Goal: Task Accomplishment & Management: Manage account settings

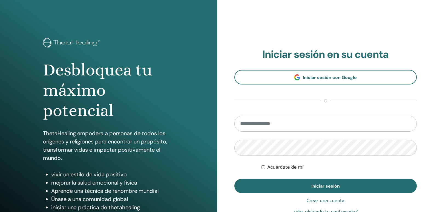
click at [296, 126] on input "email" at bounding box center [326, 124] width 183 height 16
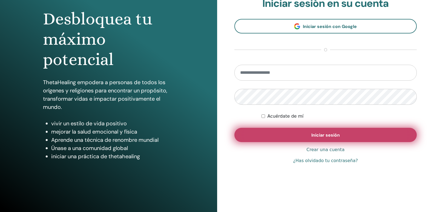
scroll to position [51, 0]
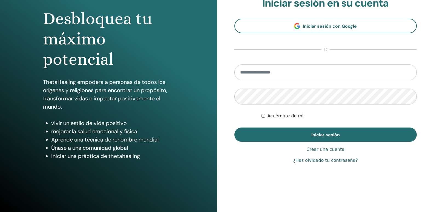
click at [278, 73] on input "email" at bounding box center [326, 72] width 183 height 16
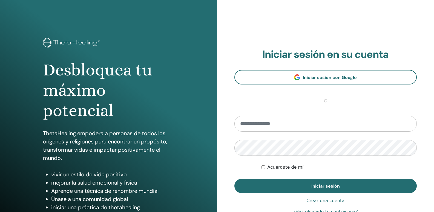
click at [266, 119] on input "email" at bounding box center [326, 124] width 183 height 16
type input "**********"
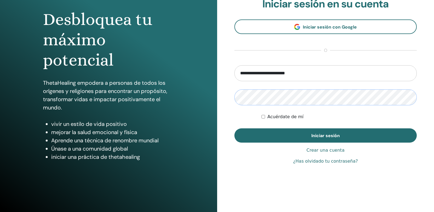
scroll to position [51, 0]
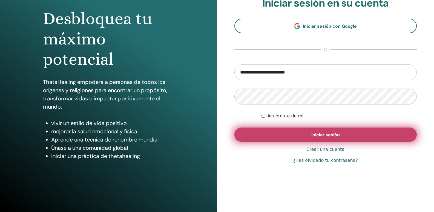
click at [319, 133] on font "Iniciar sesión" at bounding box center [326, 135] width 28 height 6
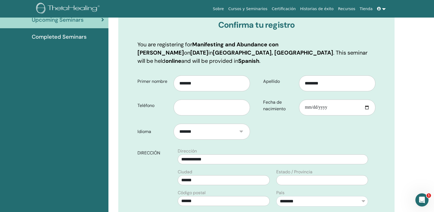
scroll to position [95, 0]
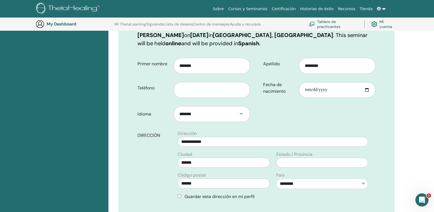
click at [338, 82] on input "Fecha de nacimiento" at bounding box center [337, 90] width 76 height 16
type input "**********"
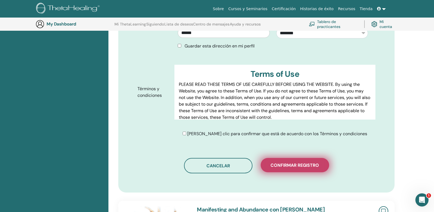
scroll to position [260, 0]
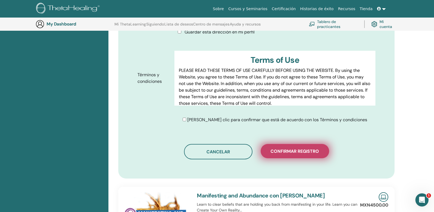
click at [288, 148] on span "Confirmar registro" at bounding box center [295, 151] width 49 height 6
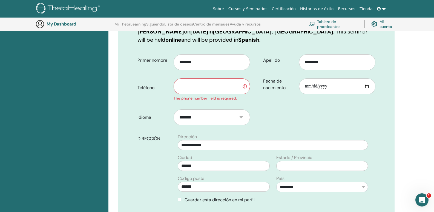
scroll to position [41, 0]
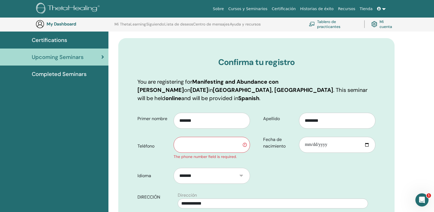
click at [207, 137] on input "text" at bounding box center [212, 145] width 76 height 16
type input "**********"
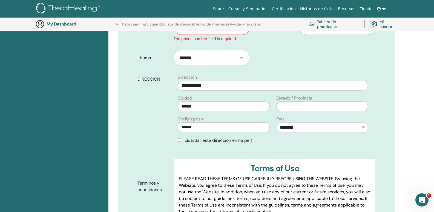
scroll to position [287, 0]
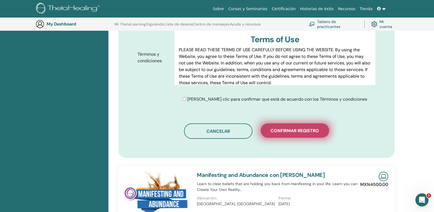
click at [286, 128] on span "Confirmar registro" at bounding box center [295, 131] width 49 height 6
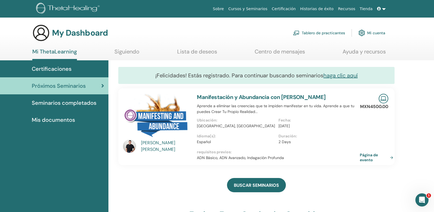
click at [68, 69] on span "Certificaciones" at bounding box center [52, 69] width 40 height 8
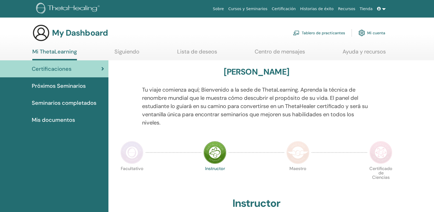
click at [64, 99] on span "Seminarios completados" at bounding box center [64, 103] width 65 height 8
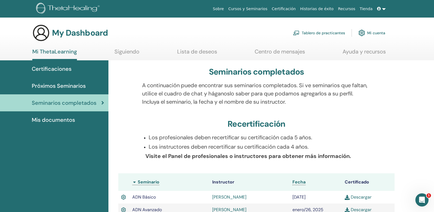
click at [69, 121] on span "Mis documentos" at bounding box center [53, 120] width 43 height 8
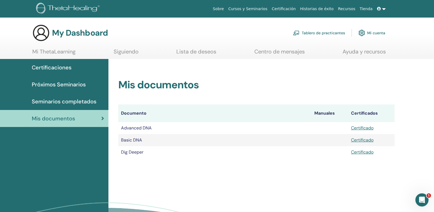
click at [53, 67] on span "Certificaciones" at bounding box center [52, 67] width 40 height 8
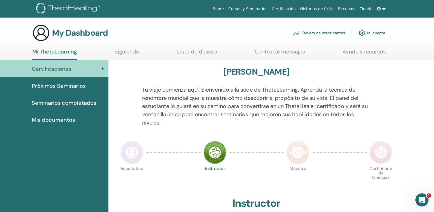
click at [120, 48] on section "My Dashboard Tablero de practicantes Mi cuenta Mi ThetaLearning Siguiendo Lista…" at bounding box center [217, 42] width 434 height 36
click at [121, 51] on link "Siguiendo" at bounding box center [127, 53] width 25 height 11
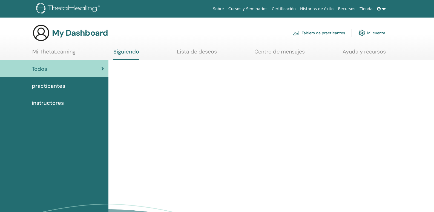
drag, startPoint x: 0, startPoint y: 0, endPoint x: 185, endPoint y: 55, distance: 192.8
click at [185, 55] on link "Lista de deseos" at bounding box center [197, 53] width 40 height 11
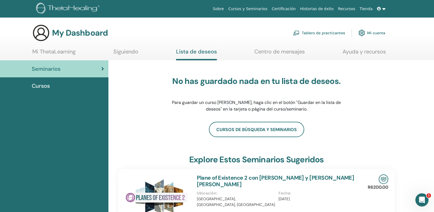
click at [116, 48] on link "Siguiendo" at bounding box center [125, 53] width 25 height 11
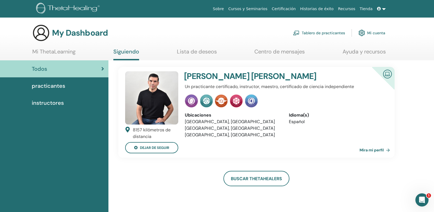
click at [199, 62] on div "8157 kilómetros de distancia dejar de seguir José Luis Inzunza Un practicante c…" at bounding box center [257, 176] width 290 height 232
click at [195, 51] on link "Lista de deseos" at bounding box center [197, 53] width 40 height 11
